Goal: Task Accomplishment & Management: Use online tool/utility

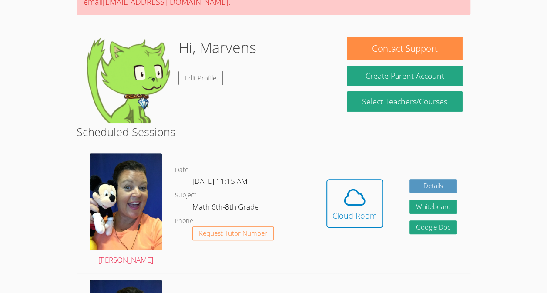
scroll to position [122, 0]
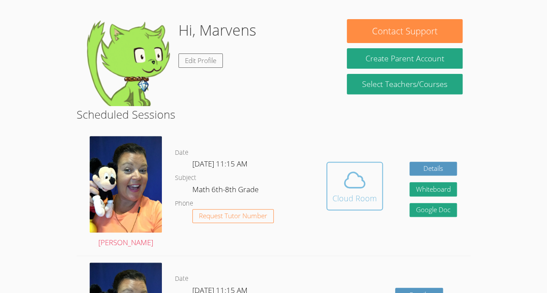
click at [335, 167] on button "Cloud Room" at bounding box center [354, 186] width 57 height 49
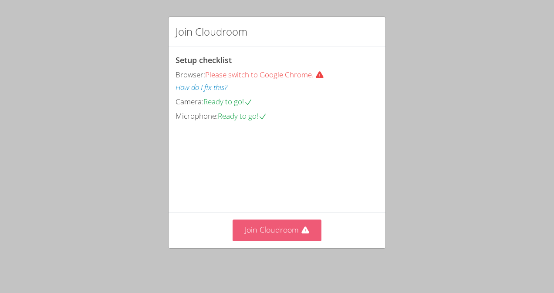
click at [293, 230] on button "Join Cloudroom" at bounding box center [276, 230] width 89 height 21
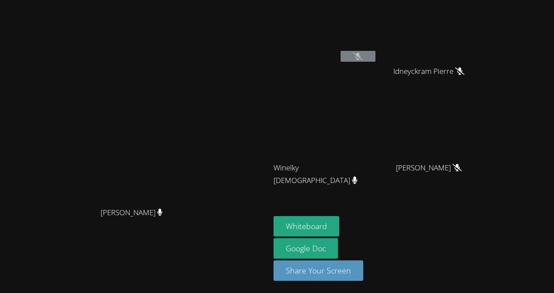
click at [461, 165] on icon at bounding box center [456, 167] width 9 height 7
click at [461, 162] on span "[PERSON_NAME]" at bounding box center [429, 168] width 66 height 13
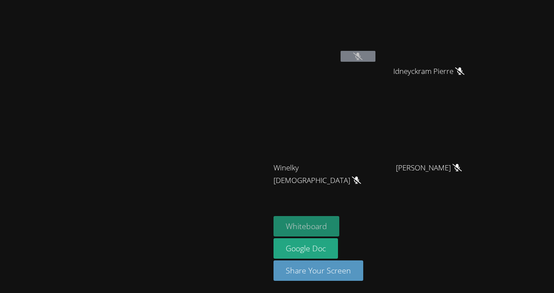
click at [339, 226] on button "Whiteboard" at bounding box center [306, 226] width 66 height 20
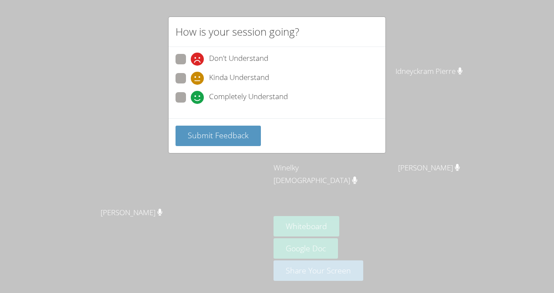
click at [171, 95] on div "Don't Understand Kinda Understand Completely Understand" at bounding box center [276, 82] width 217 height 71
click at [191, 104] on span at bounding box center [191, 104] width 0 height 0
click at [191, 92] on input "Completely Understand" at bounding box center [194, 95] width 7 height 7
radio input "true"
click at [220, 138] on span "Submit Feedback" at bounding box center [218, 135] width 61 height 10
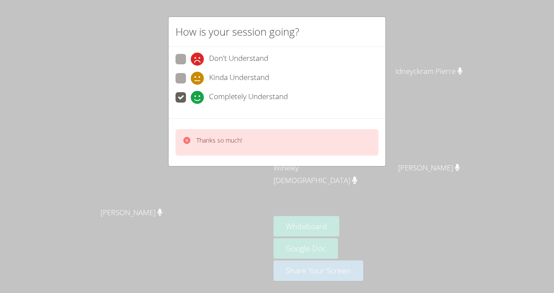
click at [185, 138] on icon at bounding box center [186, 140] width 7 height 7
click at [132, 156] on div "How is your session going? Don't Understand Kinda Understand Completely Underst…" at bounding box center [277, 146] width 554 height 293
